Goal: Check status: Check status

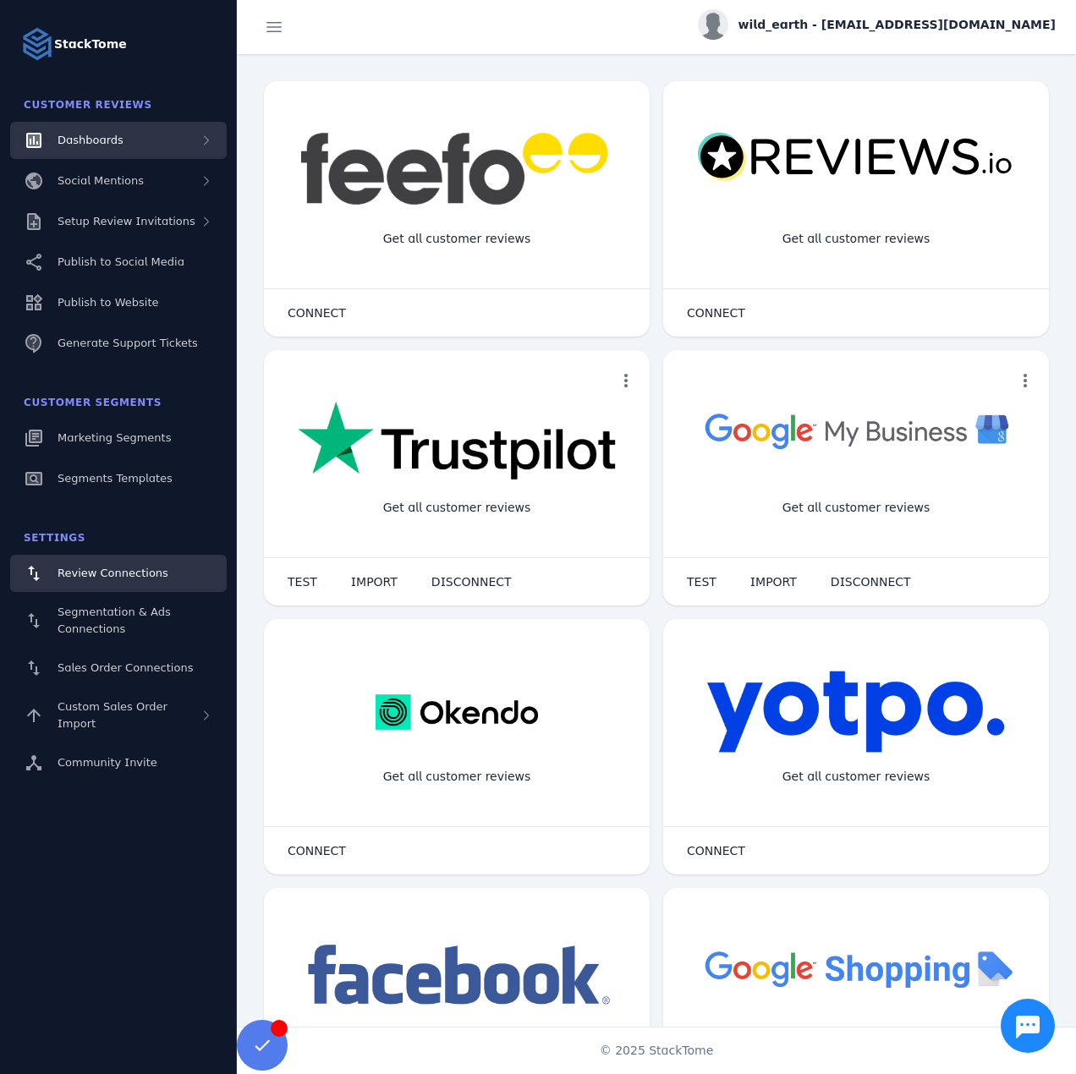
click at [127, 132] on div "Dashboards" at bounding box center [118, 140] width 217 height 37
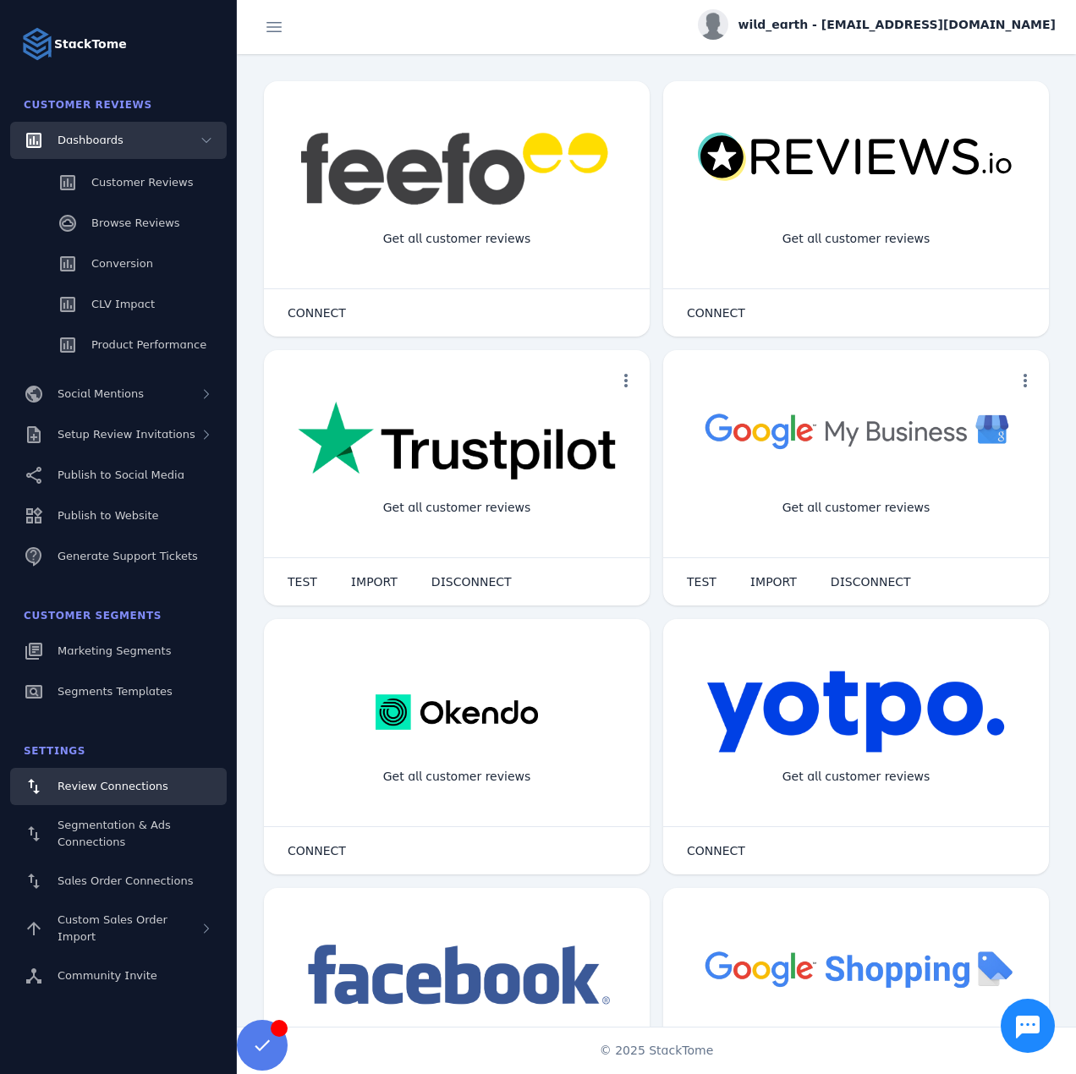
click at [137, 163] on div "Customer Reviews Browse Reviews Conversion CLV Impact Product Performance" at bounding box center [118, 265] width 237 height 213
click at [141, 174] on div "Customer Reviews" at bounding box center [142, 182] width 102 height 17
click at [142, 176] on span "Customer Reviews" at bounding box center [142, 182] width 102 height 13
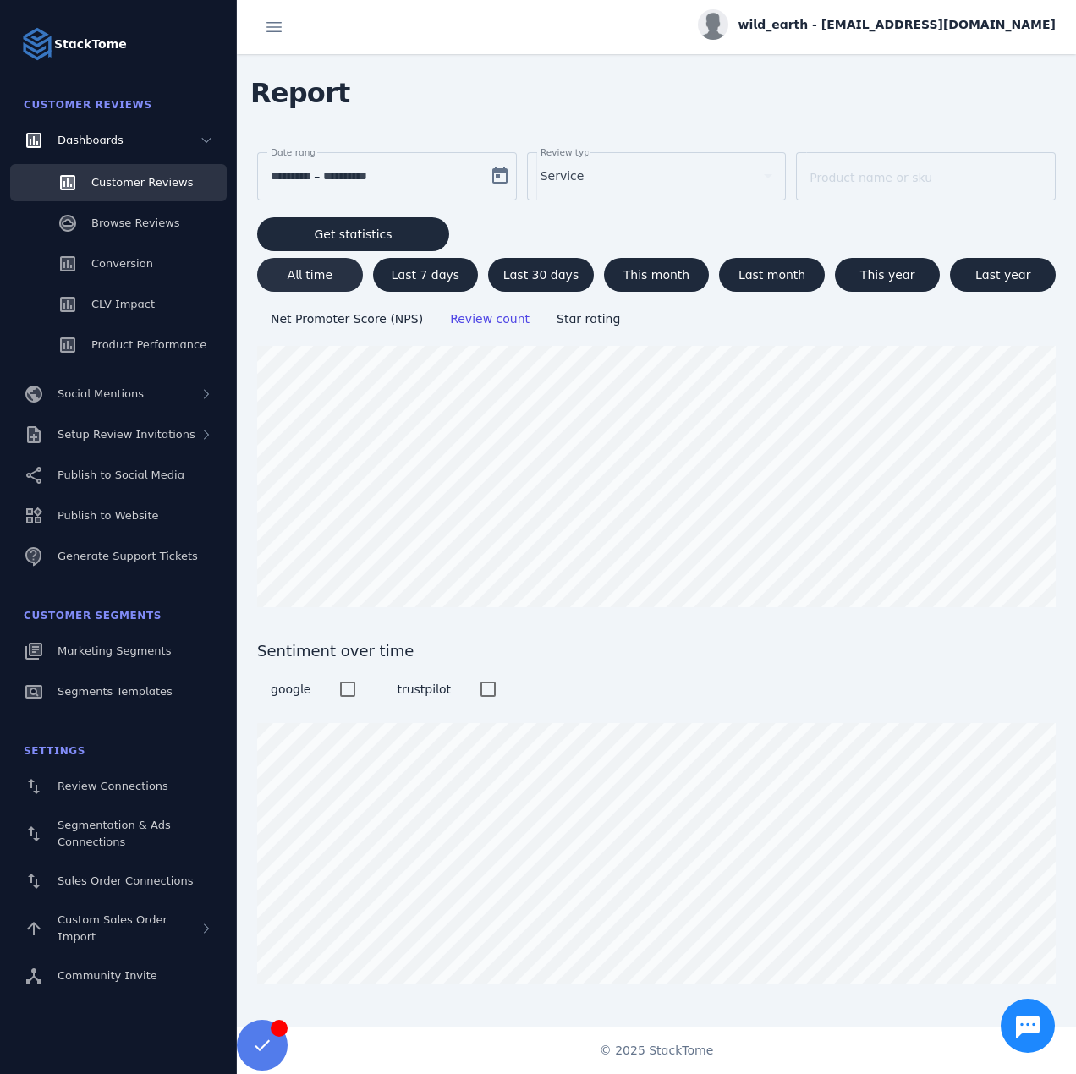
click at [314, 262] on span at bounding box center [310, 275] width 106 height 41
type input "**********"
click at [642, 179] on div "Service" at bounding box center [649, 176] width 217 height 20
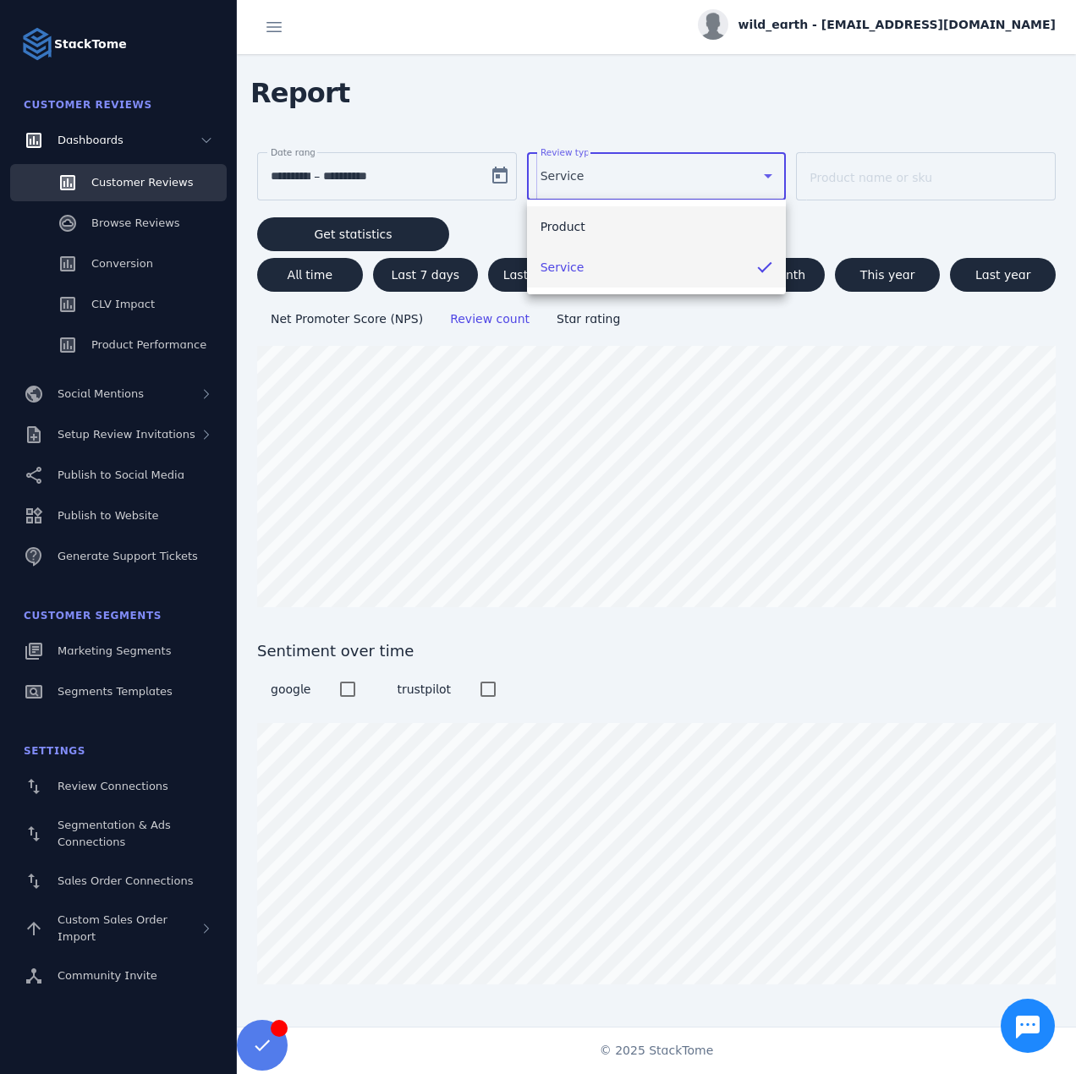
click at [573, 230] on span "Product" at bounding box center [563, 227] width 45 height 20
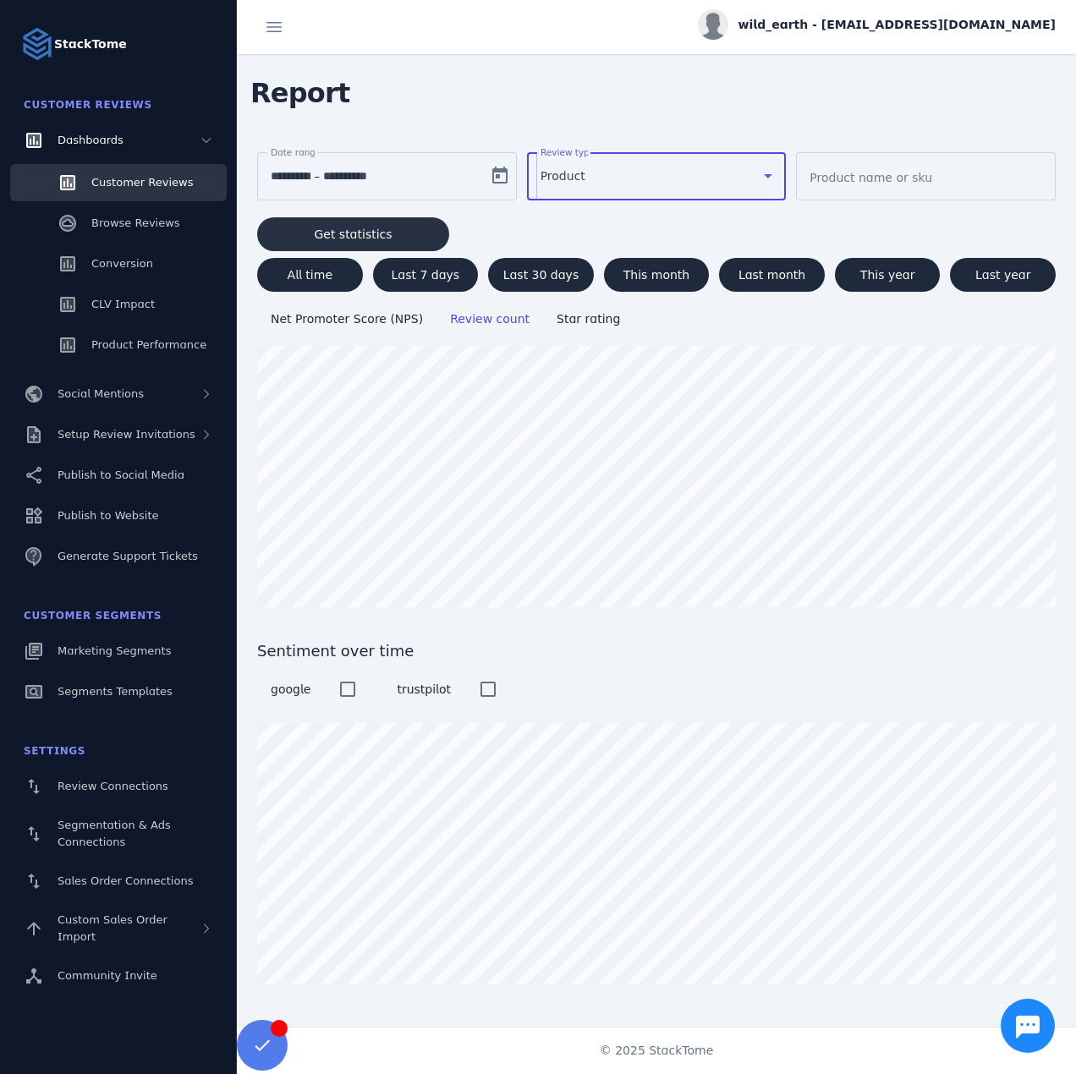
click at [348, 237] on span "Get statistics" at bounding box center [353, 234] width 78 height 12
